Goal: Find specific page/section: Find specific page/section

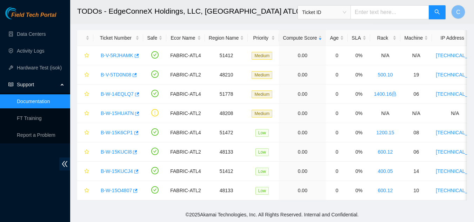
scroll to position [105, 0]
click at [27, 34] on link "Data Centers" at bounding box center [31, 34] width 29 height 6
